Goal: Task Accomplishment & Management: Complete application form

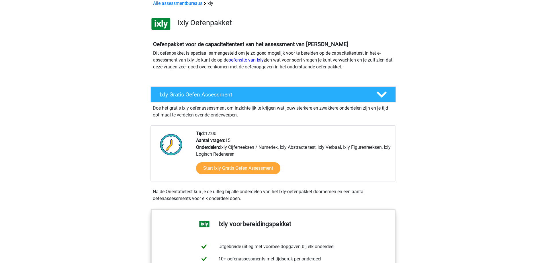
scroll to position [86, 0]
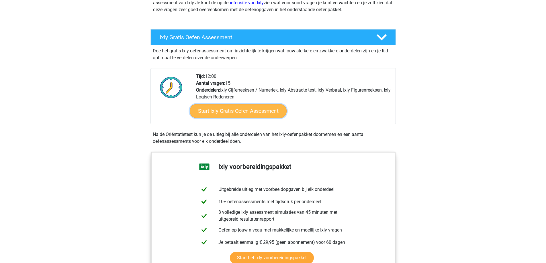
click at [246, 108] on link "Start Ixly Gratis Oefen Assessment" at bounding box center [237, 111] width 97 height 14
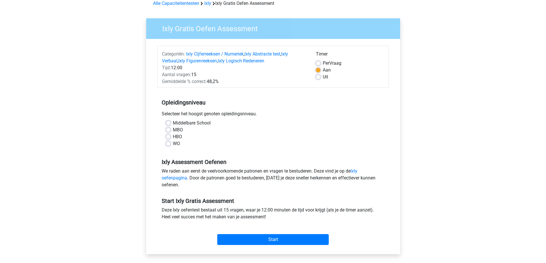
scroll to position [57, 0]
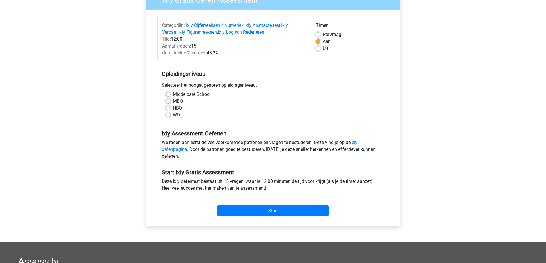
click at [173, 106] on label "HBO" at bounding box center [177, 108] width 9 height 7
click at [168, 106] on input "HBO" at bounding box center [168, 108] width 5 height 6
radio input "true"
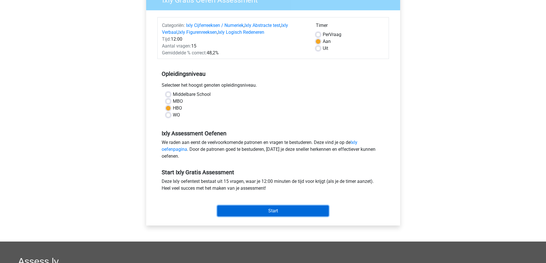
click at [272, 212] on input "Start" at bounding box center [272, 211] width 111 height 11
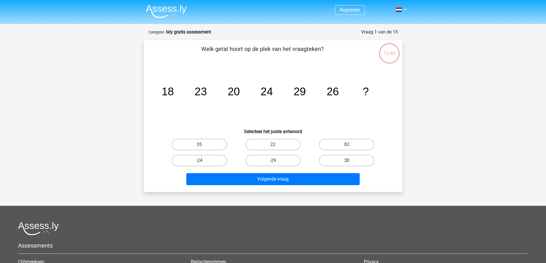
drag, startPoint x: 347, startPoint y: 156, endPoint x: 332, endPoint y: 167, distance: 18.2
click at [347, 156] on label "30" at bounding box center [346, 160] width 55 height 11
click at [347, 161] on input "30" at bounding box center [349, 163] width 4 height 4
radio input "true"
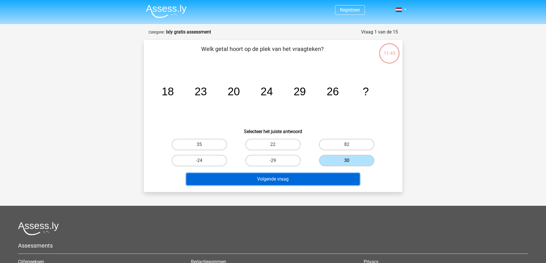
click at [292, 180] on button "Volgende vraag" at bounding box center [272, 179] width 173 height 12
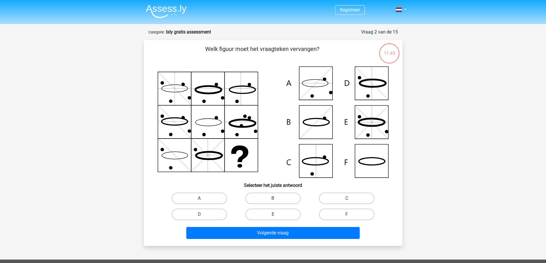
scroll to position [29, 0]
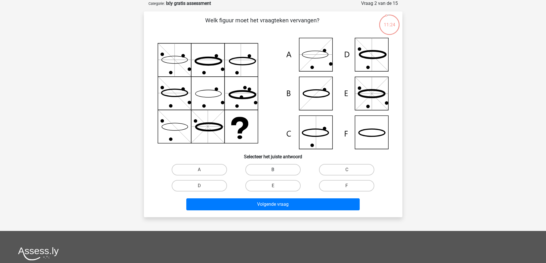
click at [271, 169] on label "B" at bounding box center [272, 169] width 55 height 11
click at [273, 170] on input "B" at bounding box center [275, 172] width 4 height 4
radio input "true"
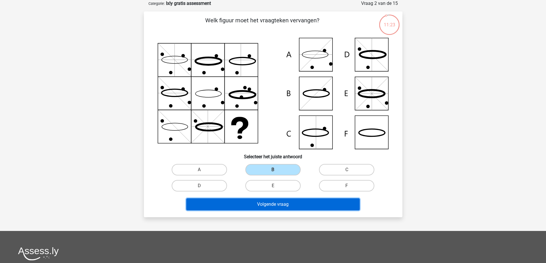
click at [269, 201] on button "Volgende vraag" at bounding box center [272, 205] width 173 height 12
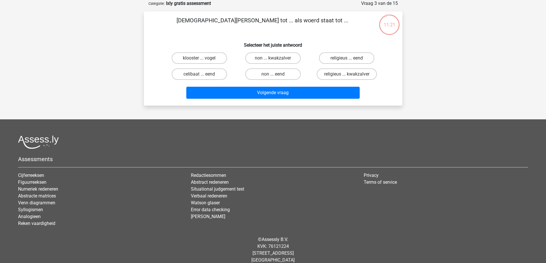
scroll to position [0, 0]
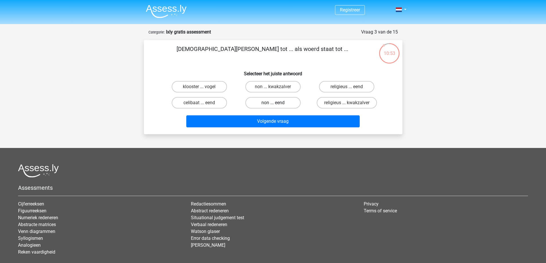
click at [270, 102] on label "non ... eend" at bounding box center [272, 102] width 55 height 11
click at [273, 103] on input "non ... eend" at bounding box center [275, 105] width 4 height 4
radio input "true"
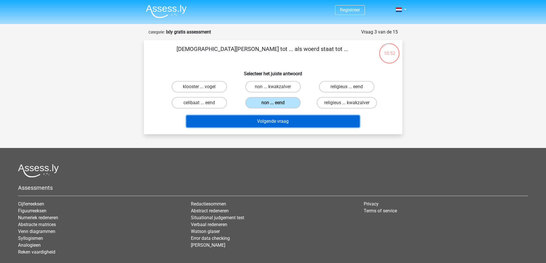
click at [265, 118] on button "Volgende vraag" at bounding box center [272, 122] width 173 height 12
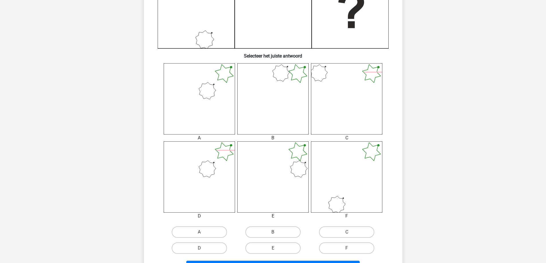
scroll to position [201, 0]
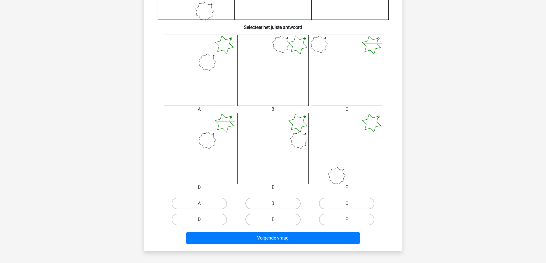
click at [195, 202] on label "A" at bounding box center [199, 203] width 55 height 11
click at [199, 204] on input "A" at bounding box center [201, 206] width 4 height 4
radio input "true"
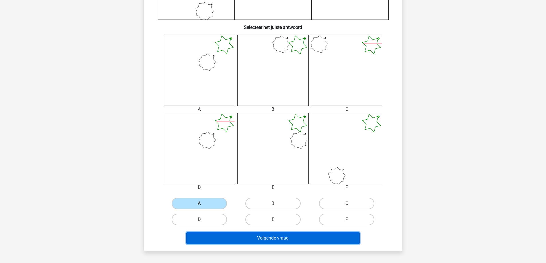
click at [304, 239] on button "Volgende vraag" at bounding box center [272, 238] width 173 height 12
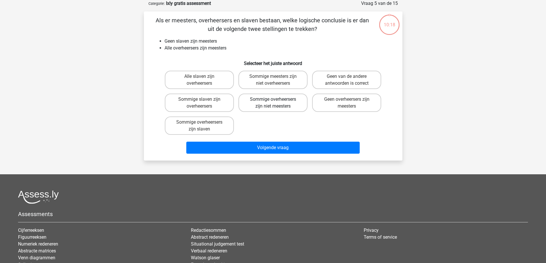
scroll to position [0, 0]
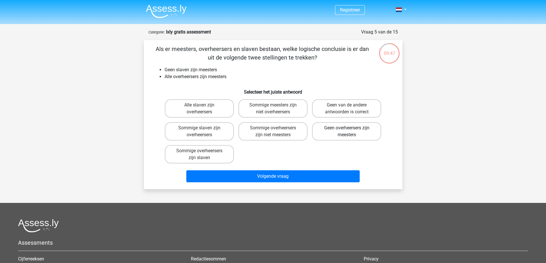
drag, startPoint x: 350, startPoint y: 132, endPoint x: 347, endPoint y: 136, distance: 5.1
click at [350, 132] on input "Geen overheersers zijn meesters" at bounding box center [349, 130] width 4 height 4
radio input "true"
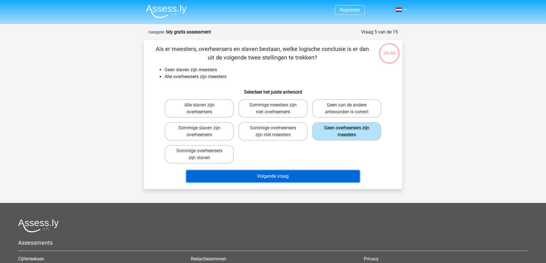
click at [288, 173] on button "Volgende vraag" at bounding box center [272, 177] width 173 height 12
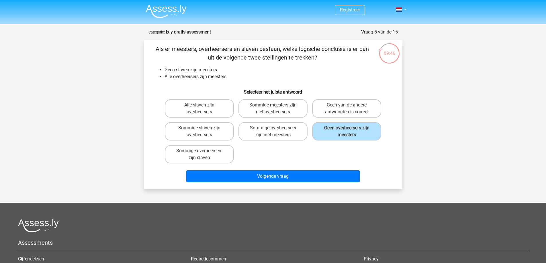
scroll to position [29, 0]
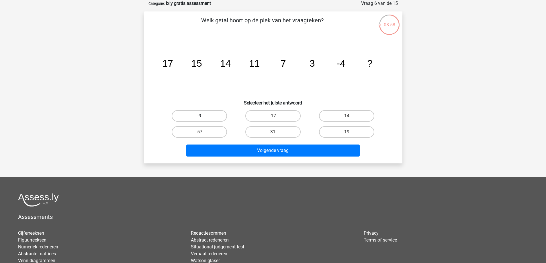
click at [205, 116] on label "-9" at bounding box center [199, 115] width 55 height 11
click at [203, 116] on input "-9" at bounding box center [201, 118] width 4 height 4
radio input "true"
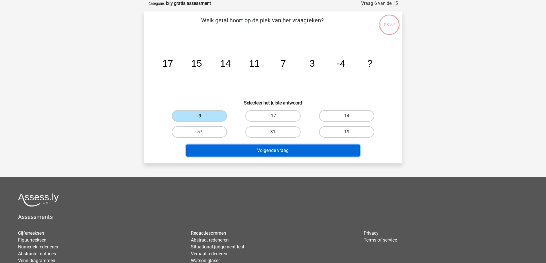
click at [264, 156] on button "Volgende vraag" at bounding box center [272, 151] width 173 height 12
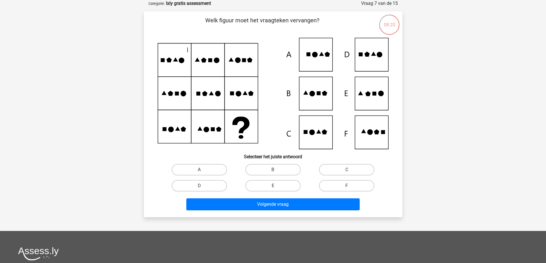
click at [313, 97] on icon at bounding box center [273, 93] width 231 height 111
click at [271, 167] on label "B" at bounding box center [272, 169] width 55 height 11
click at [273, 170] on input "B" at bounding box center [275, 172] width 4 height 4
radio input "true"
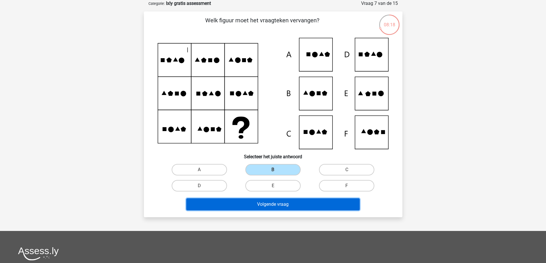
click at [286, 201] on button "Volgende vraag" at bounding box center [272, 205] width 173 height 12
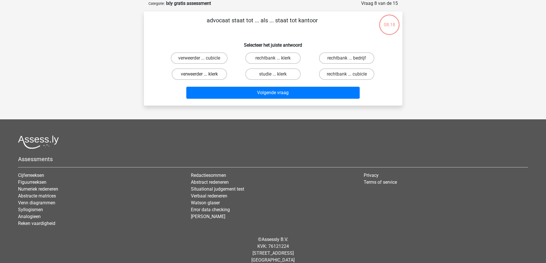
scroll to position [0, 0]
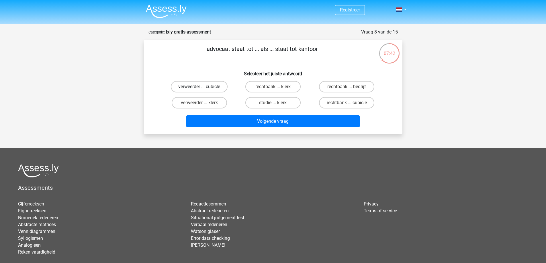
click at [199, 84] on label "verweerder ... cubicle" at bounding box center [199, 86] width 57 height 11
click at [199, 87] on input "verweerder ... cubicle" at bounding box center [201, 89] width 4 height 4
radio input "true"
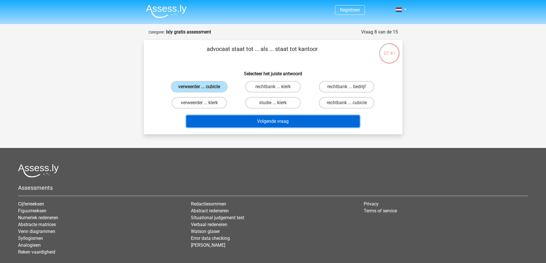
click at [281, 127] on button "Volgende vraag" at bounding box center [272, 122] width 173 height 12
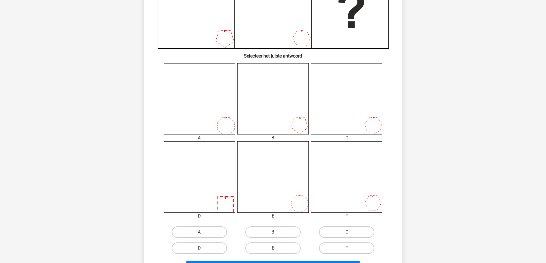
scroll to position [229, 0]
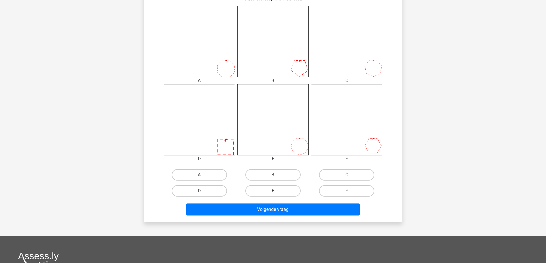
click at [344, 190] on label "F" at bounding box center [346, 190] width 55 height 11
click at [347, 191] on input "F" at bounding box center [349, 193] width 4 height 4
radio input "true"
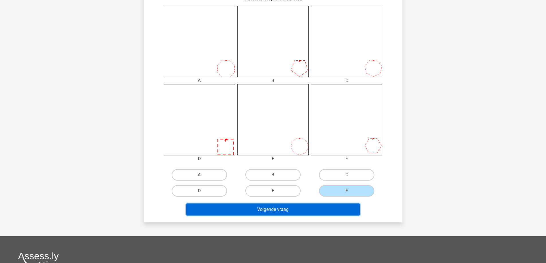
click at [327, 208] on button "Volgende vraag" at bounding box center [272, 210] width 173 height 12
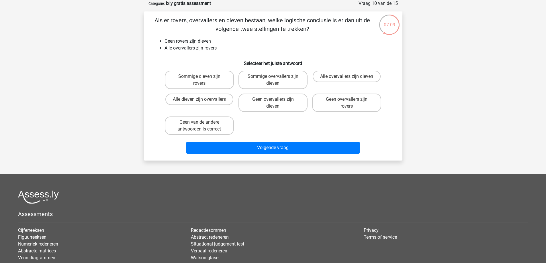
scroll to position [0, 0]
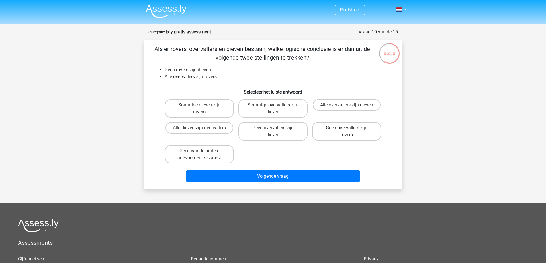
click at [341, 129] on label "Geen overvallers zijn rovers" at bounding box center [346, 131] width 69 height 18
click at [347, 129] on input "Geen overvallers zijn rovers" at bounding box center [349, 130] width 4 height 4
radio input "true"
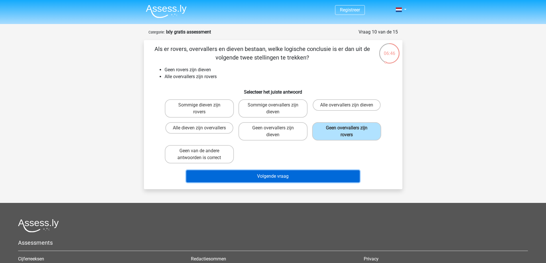
click at [267, 175] on button "Volgende vraag" at bounding box center [272, 177] width 173 height 12
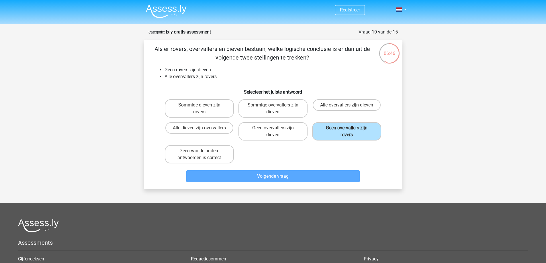
scroll to position [29, 0]
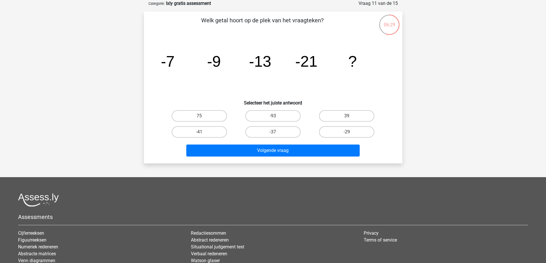
click at [275, 132] on div "-37" at bounding box center [272, 131] width 69 height 11
click at [269, 130] on label "-37" at bounding box center [272, 131] width 55 height 11
click at [273, 132] on input "-37" at bounding box center [275, 134] width 4 height 4
radio input "true"
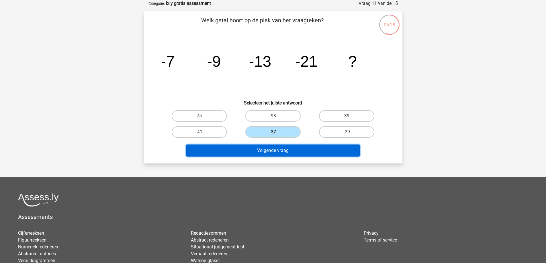
click at [272, 151] on button "Volgende vraag" at bounding box center [272, 151] width 173 height 12
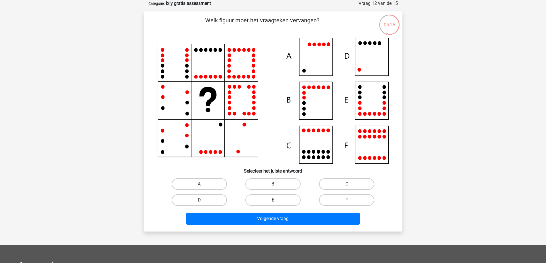
scroll to position [0, 0]
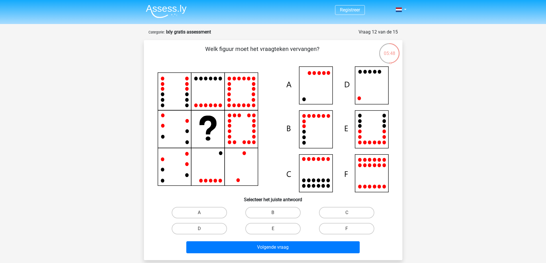
click at [369, 165] on icon at bounding box center [369, 166] width 3 height 4
click at [347, 229] on label "F" at bounding box center [346, 228] width 55 height 11
click at [347, 229] on input "F" at bounding box center [349, 231] width 4 height 4
radio input "true"
click at [363, 167] on icon at bounding box center [273, 129] width 231 height 126
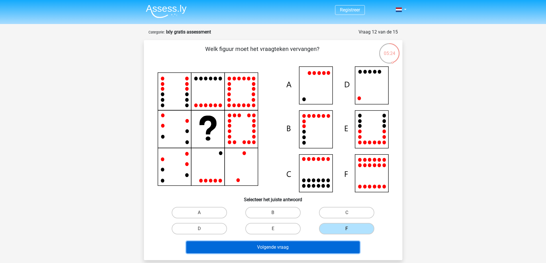
click at [284, 245] on button "Volgende vraag" at bounding box center [272, 248] width 173 height 12
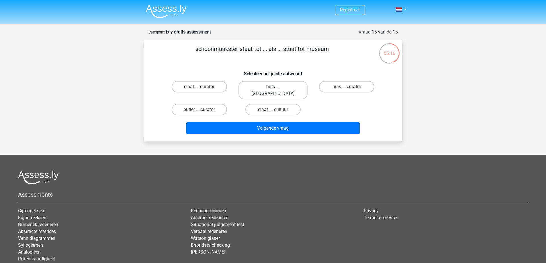
click at [265, 84] on label "huis ... louvre" at bounding box center [272, 90] width 69 height 18
click at [273, 87] on input "huis ... louvre" at bounding box center [275, 89] width 4 height 4
radio input "true"
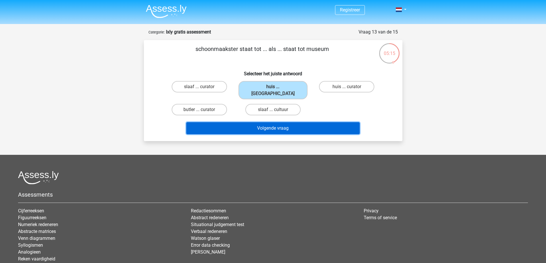
click at [289, 123] on button "Volgende vraag" at bounding box center [272, 128] width 173 height 12
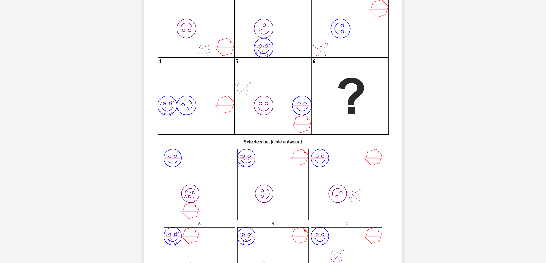
scroll to position [143, 0]
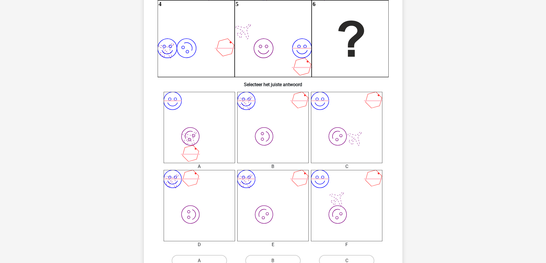
click at [336, 210] on icon "image/svg+xml image/svg+xml" at bounding box center [346, 205] width 71 height 71
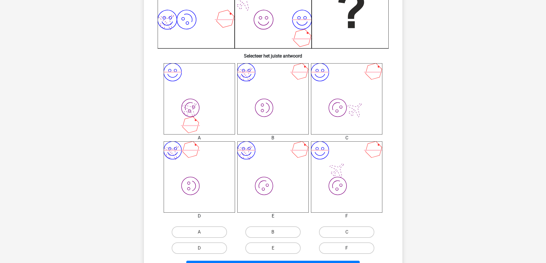
click at [348, 245] on label "F" at bounding box center [346, 248] width 55 height 11
click at [348, 248] on input "F" at bounding box center [349, 250] width 4 height 4
radio input "true"
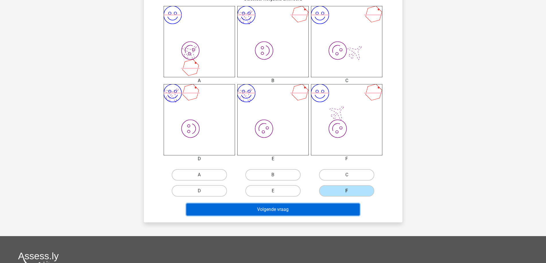
click at [315, 208] on button "Volgende vraag" at bounding box center [272, 210] width 173 height 12
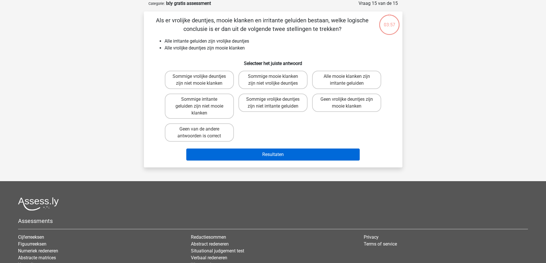
scroll to position [0, 0]
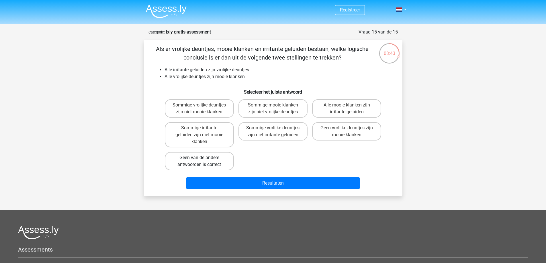
click at [212, 159] on label "Geen van de andere antwoorden is correct" at bounding box center [199, 161] width 69 height 18
click at [203, 159] on input "Geen van de andere antwoorden is correct" at bounding box center [201, 160] width 4 height 4
radio input "true"
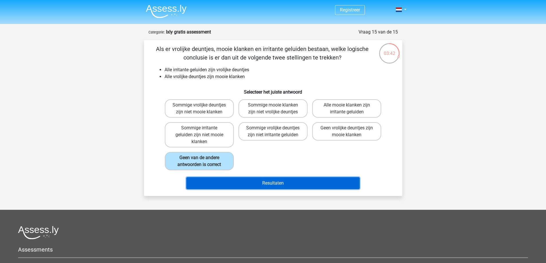
click at [298, 180] on button "Resultaten" at bounding box center [272, 183] width 173 height 12
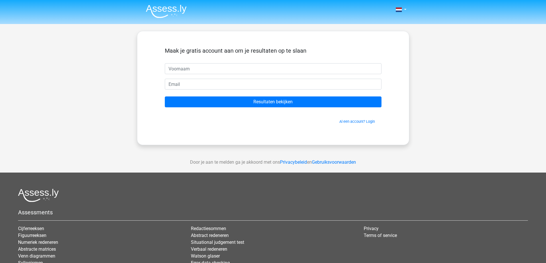
scroll to position [29, 0]
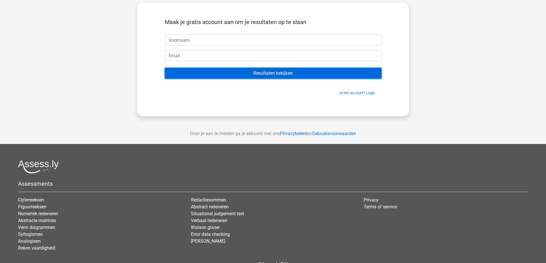
click at [287, 71] on input "Resultaten bekijken" at bounding box center [273, 73] width 217 height 11
